Goal: Task Accomplishment & Management: Use online tool/utility

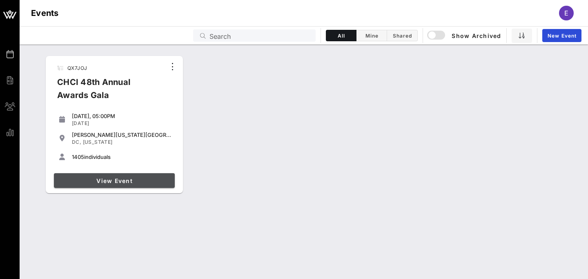
click at [123, 186] on link "View Event" at bounding box center [114, 180] width 121 height 15
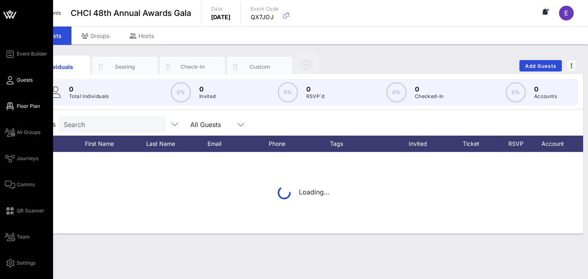
click at [10, 107] on icon at bounding box center [10, 106] width 10 height 1
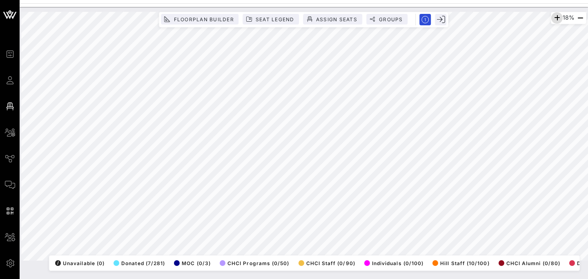
click at [554, 18] on icon "button" at bounding box center [557, 18] width 10 height 10
click at [554, 18] on icon "button" at bounding box center [556, 18] width 10 height 10
click at [554, 18] on icon "button" at bounding box center [557, 18] width 10 height 10
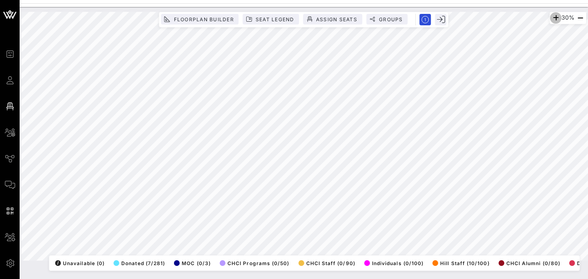
click at [554, 18] on icon "button" at bounding box center [556, 18] width 10 height 10
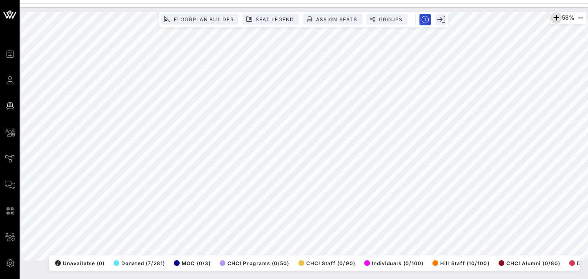
click at [554, 18] on icon "button" at bounding box center [557, 18] width 10 height 10
click at [554, 18] on icon "button" at bounding box center [556, 18] width 10 height 10
click at [554, 18] on icon "button" at bounding box center [557, 18] width 10 height 10
click at [554, 18] on icon "button" at bounding box center [556, 18] width 10 height 10
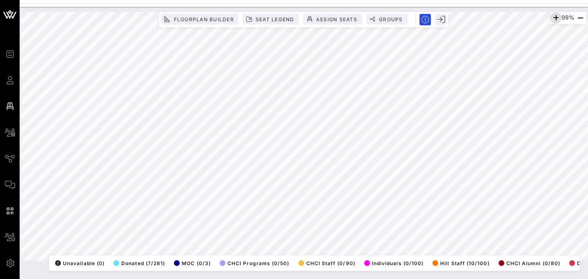
click at [554, 18] on icon "button" at bounding box center [556, 18] width 10 height 10
click at [554, 18] on icon "button" at bounding box center [554, 18] width 10 height 10
click at [549, 18] on icon "button" at bounding box center [554, 18] width 10 height 10
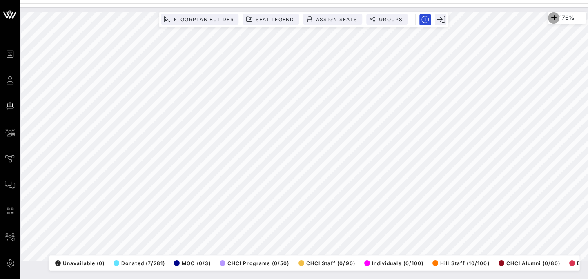
click at [549, 18] on icon "button" at bounding box center [554, 18] width 10 height 10
click at [579, 17] on icon "button" at bounding box center [581, 18] width 10 height 10
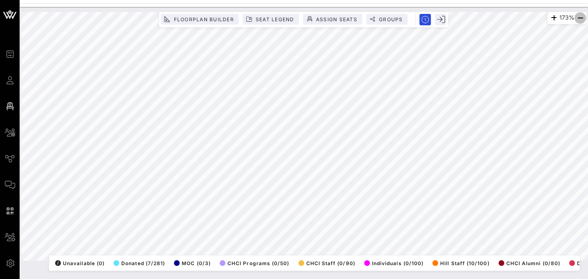
click at [579, 17] on icon "button" at bounding box center [581, 18] width 10 height 10
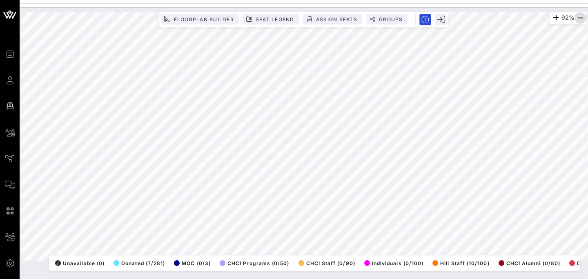
click at [579, 17] on icon "button" at bounding box center [581, 18] width 10 height 10
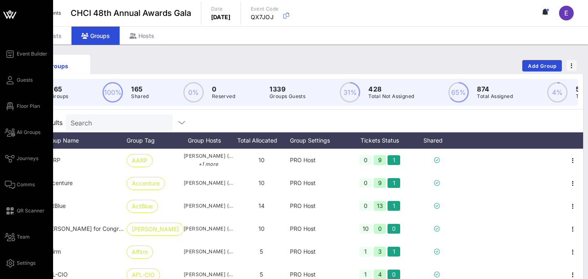
click at [18, 111] on div "Event Builder Guests Floor Plan All Groups Journeys Comms QR Scanner Team Setti…" at bounding box center [29, 158] width 48 height 219
click at [17, 105] on span "Floor Plan" at bounding box center [28, 106] width 23 height 7
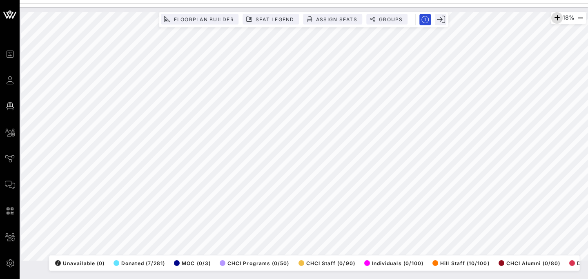
click at [553, 18] on icon "button" at bounding box center [557, 18] width 10 height 10
click at [553, 18] on icon "button" at bounding box center [556, 18] width 10 height 10
click at [553, 18] on icon "button" at bounding box center [557, 18] width 10 height 10
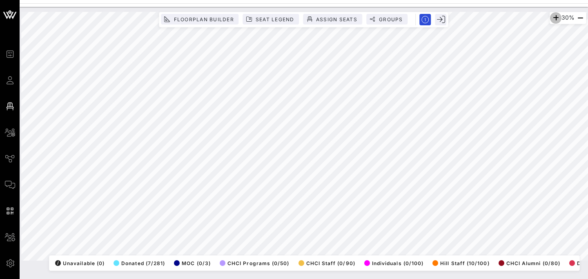
click at [553, 18] on icon "button" at bounding box center [556, 18] width 10 height 10
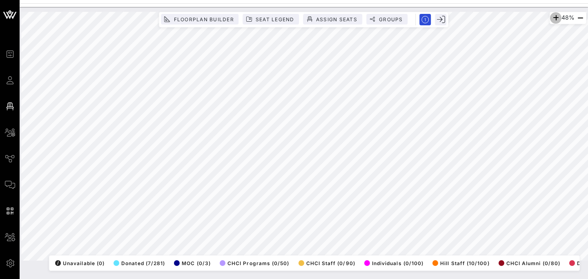
click at [553, 18] on icon "button" at bounding box center [556, 18] width 10 height 10
click at [556, 14] on icon "button" at bounding box center [557, 18] width 10 height 10
click at [556, 14] on icon "button" at bounding box center [556, 18] width 10 height 10
click at [556, 14] on icon "button" at bounding box center [558, 18] width 10 height 10
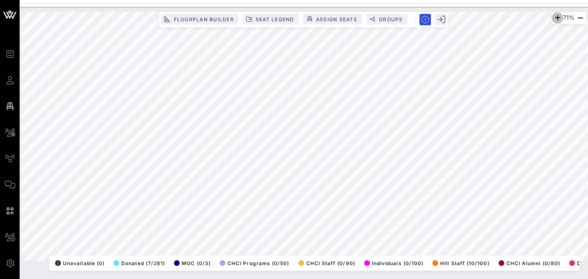
click at [556, 14] on icon "button" at bounding box center [558, 18] width 10 height 10
click at [552, 17] on icon "button" at bounding box center [557, 18] width 10 height 10
click at [552, 17] on icon "button" at bounding box center [556, 18] width 10 height 10
click at [552, 17] on icon "button" at bounding box center [555, 18] width 10 height 10
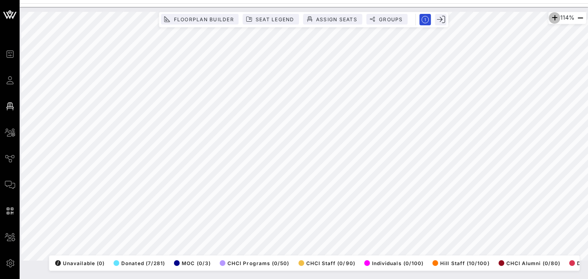
click at [552, 17] on icon "button" at bounding box center [555, 18] width 10 height 10
click at [552, 17] on icon "button" at bounding box center [554, 18] width 10 height 10
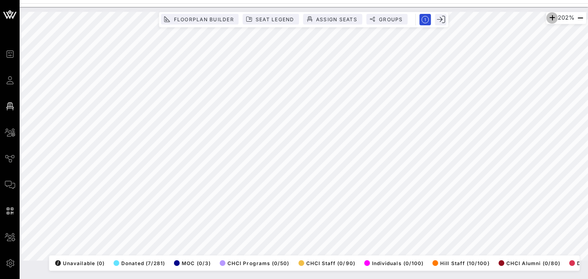
click at [552, 17] on icon "button" at bounding box center [552, 18] width 10 height 10
click at [552, 17] on icon "button" at bounding box center [553, 18] width 10 height 10
click at [581, 19] on icon "button" at bounding box center [581, 18] width 10 height 10
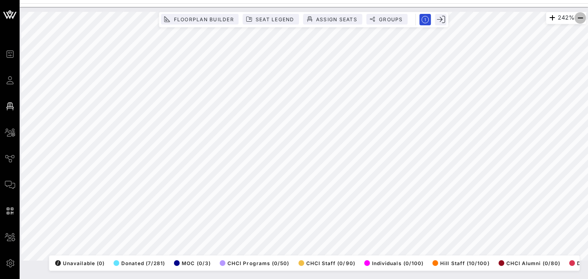
click at [581, 19] on icon "button" at bounding box center [581, 18] width 10 height 10
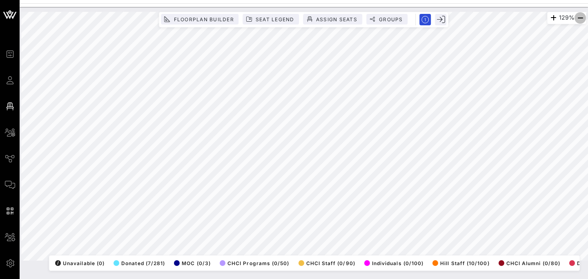
click at [581, 19] on icon "button" at bounding box center [581, 18] width 10 height 10
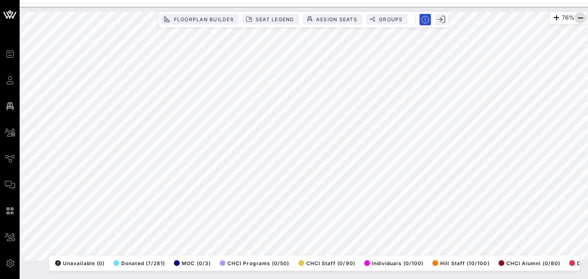
click at [576, 18] on icon "button" at bounding box center [581, 18] width 10 height 10
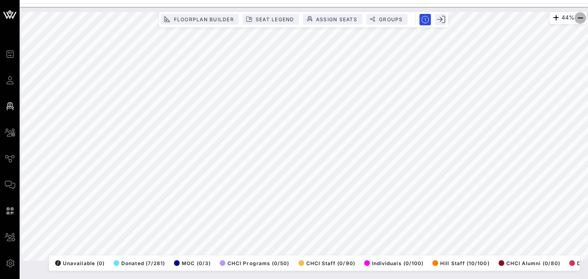
click at [576, 18] on icon "button" at bounding box center [581, 18] width 10 height 10
click at [554, 16] on icon "button" at bounding box center [556, 18] width 10 height 10
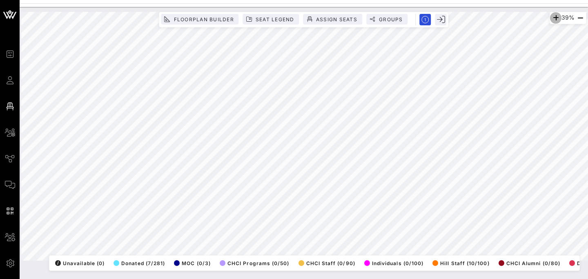
click at [554, 16] on icon "button" at bounding box center [556, 18] width 10 height 10
click at [554, 16] on icon "button" at bounding box center [557, 18] width 10 height 10
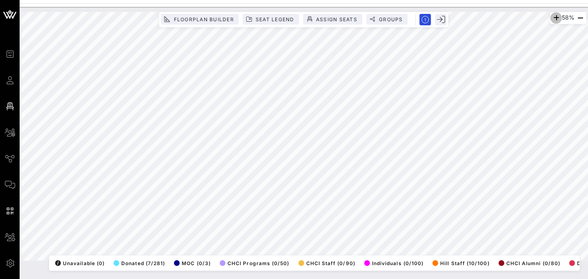
click at [554, 16] on icon "button" at bounding box center [557, 18] width 10 height 10
click at [554, 16] on icon "button" at bounding box center [556, 18] width 10 height 10
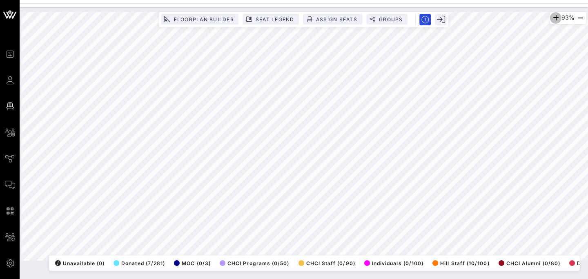
click at [554, 16] on icon "button" at bounding box center [556, 18] width 10 height 10
click at [554, 16] on icon "button" at bounding box center [555, 18] width 10 height 10
click at [554, 16] on icon "button" at bounding box center [554, 18] width 10 height 10
click at [580, 21] on icon "button" at bounding box center [581, 18] width 10 height 10
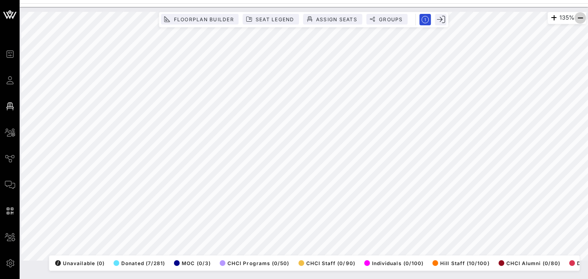
click at [580, 21] on icon "button" at bounding box center [581, 18] width 10 height 10
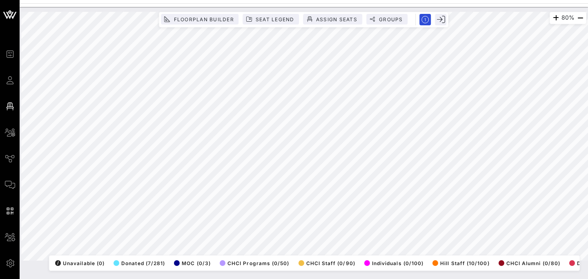
click at [282, 0] on html "Event Builder Guests Floor Plan All Groups Journeys Comms QR Scanner Team Setti…" at bounding box center [294, 139] width 588 height 279
click at [554, 17] on icon "button" at bounding box center [556, 18] width 10 height 10
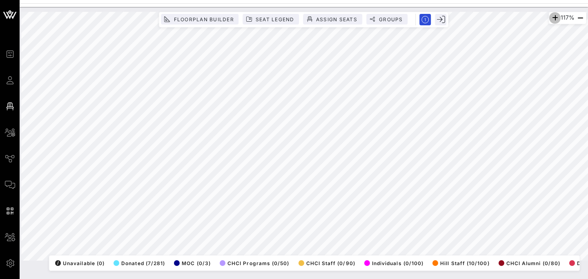
click at [554, 17] on icon "button" at bounding box center [555, 18] width 10 height 10
click at [577, 18] on icon "button" at bounding box center [581, 18] width 10 height 10
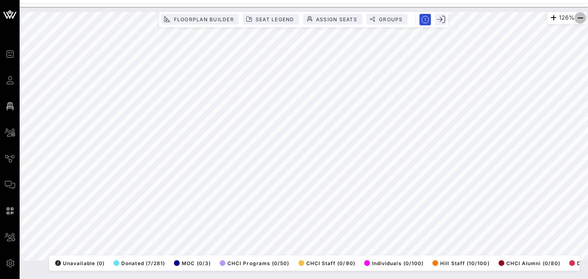
click at [577, 18] on icon "button" at bounding box center [581, 18] width 10 height 10
click at [550, 19] on icon "button" at bounding box center [554, 18] width 10 height 10
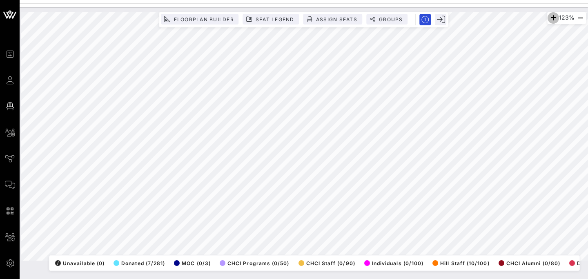
click at [550, 19] on icon "button" at bounding box center [554, 18] width 10 height 10
click at [579, 14] on icon "button" at bounding box center [581, 18] width 10 height 10
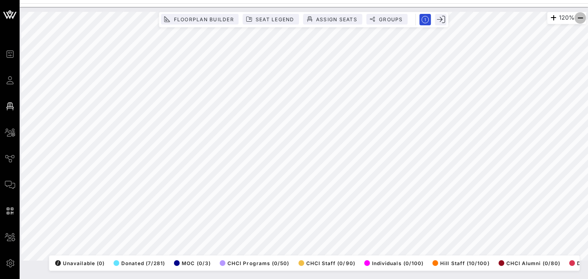
click at [579, 14] on icon "button" at bounding box center [581, 18] width 10 height 10
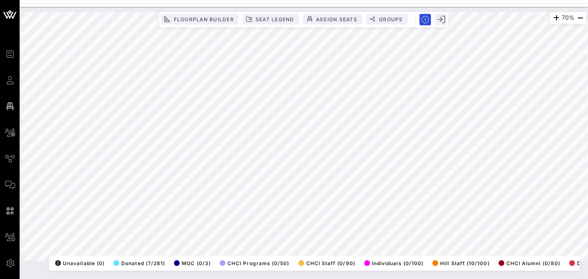
click at [510, 279] on html "Event Builder Guests Floor Plan All Groups Journeys Comms QR Scanner Team Setti…" at bounding box center [294, 139] width 588 height 279
click at [552, 17] on icon "button" at bounding box center [557, 18] width 10 height 10
click at [552, 17] on icon "button" at bounding box center [556, 18] width 10 height 10
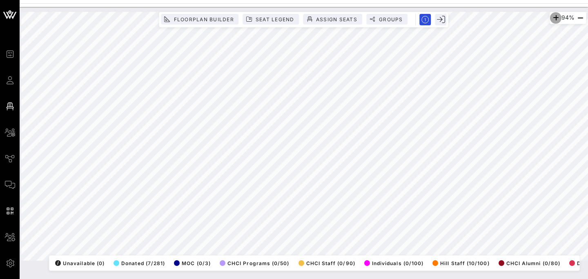
click at [552, 17] on icon "button" at bounding box center [556, 18] width 10 height 10
click at [552, 17] on icon "button" at bounding box center [555, 18] width 10 height 10
click at [552, 17] on icon "button" at bounding box center [554, 18] width 10 height 10
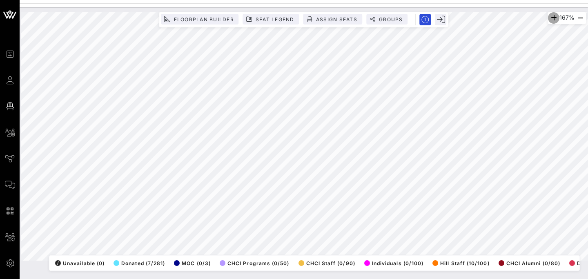
click at [552, 17] on icon "button" at bounding box center [554, 18] width 10 height 10
click at [581, 20] on icon "button" at bounding box center [581, 18] width 10 height 10
click at [580, 18] on icon "button" at bounding box center [581, 18] width 10 height 10
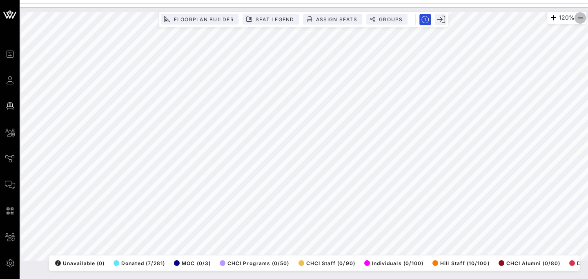
click at [580, 18] on icon "button" at bounding box center [581, 18] width 10 height 10
click at [580, 20] on icon "button" at bounding box center [581, 18] width 10 height 10
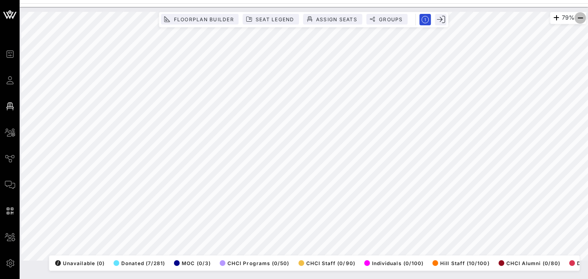
click at [580, 20] on icon "button" at bounding box center [581, 18] width 10 height 10
click at [527, 0] on div "Event Builder Guests Floor Plan All Groups Journeys Comms QR Scanner Team Setti…" at bounding box center [294, 139] width 588 height 279
click at [553, 19] on icon "button" at bounding box center [558, 18] width 10 height 10
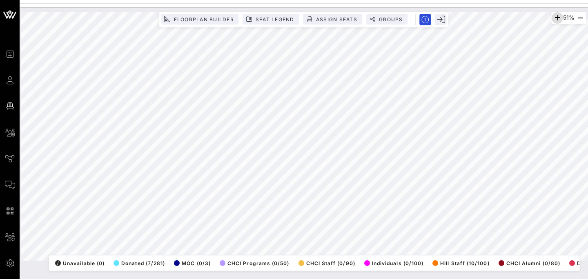
click at [553, 19] on icon "button" at bounding box center [558, 18] width 10 height 10
click at [551, 19] on icon "button" at bounding box center [556, 18] width 10 height 10
click at [344, 279] on html "Event Builder Guests Floor Plan All Groups Journeys Comms QR Scanner Team Setti…" at bounding box center [294, 139] width 588 height 279
click at [355, 278] on div "69% Floorplan Builder Seat Legend Assign Seats Groups Exit All Reserved Shared …" at bounding box center [304, 143] width 569 height 272
click at [360, 279] on html "Event Builder Guests Floor Plan All Groups Journeys Comms QR Scanner Team Setti…" at bounding box center [294, 139] width 588 height 279
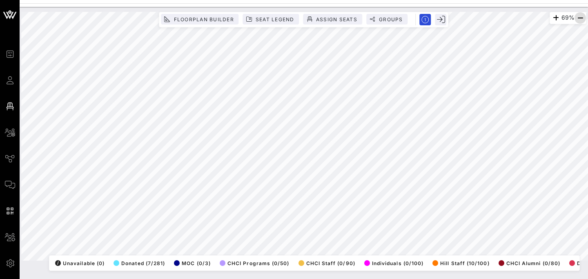
click at [581, 18] on icon "button" at bounding box center [581, 18] width 10 height 10
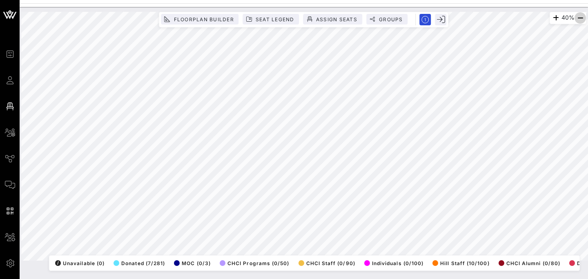
click at [581, 18] on icon "button" at bounding box center [581, 18] width 10 height 10
